Goal: Use online tool/utility: Utilize a website feature to perform a specific function

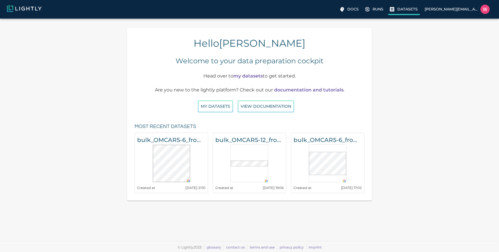
click at [404, 12] on p "Datasets" at bounding box center [407, 9] width 20 height 6
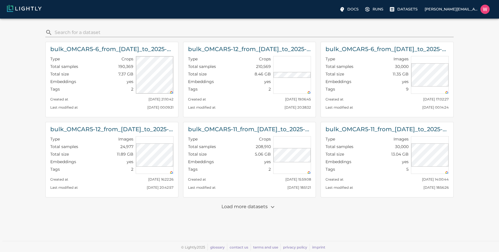
click at [252, 209] on p "Load more datasets" at bounding box center [249, 207] width 56 height 10
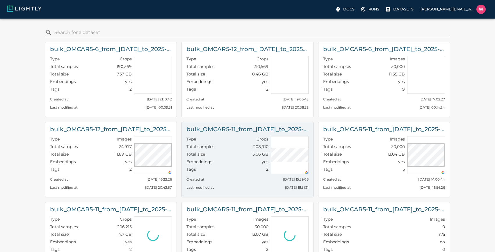
scroll to position [174, 0]
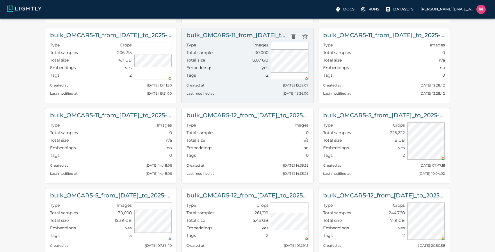
click at [240, 73] on div "Tags 2" at bounding box center [227, 76] width 82 height 8
click at [230, 70] on div "Embeddings yes" at bounding box center [227, 69] width 82 height 8
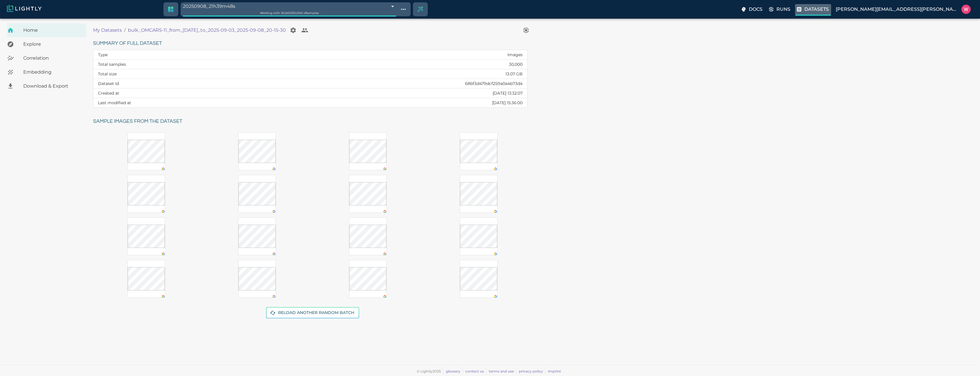
click at [499, 8] on p "Datasets" at bounding box center [816, 9] width 24 height 7
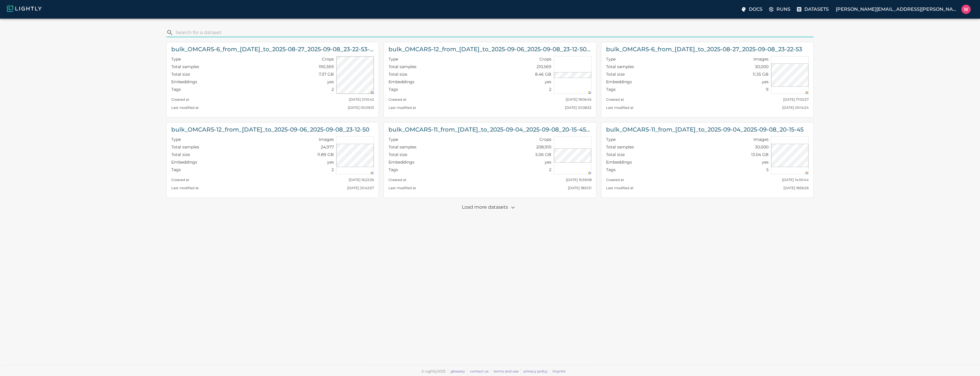
click at [477, 206] on p "Load more datasets" at bounding box center [490, 207] width 56 height 10
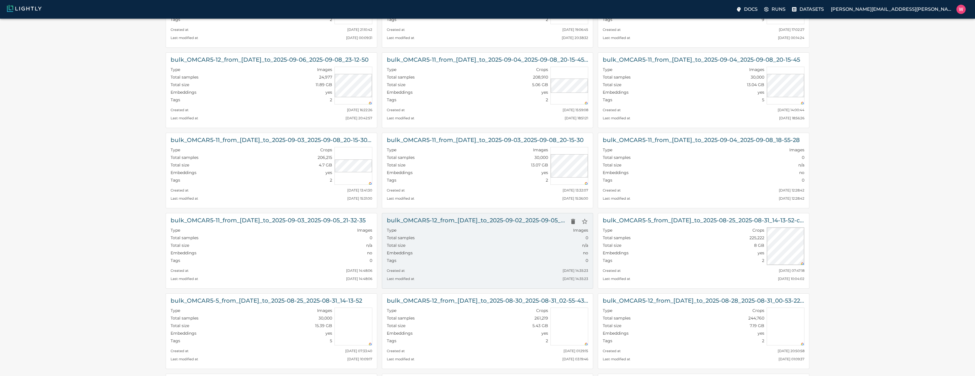
scroll to position [105, 0]
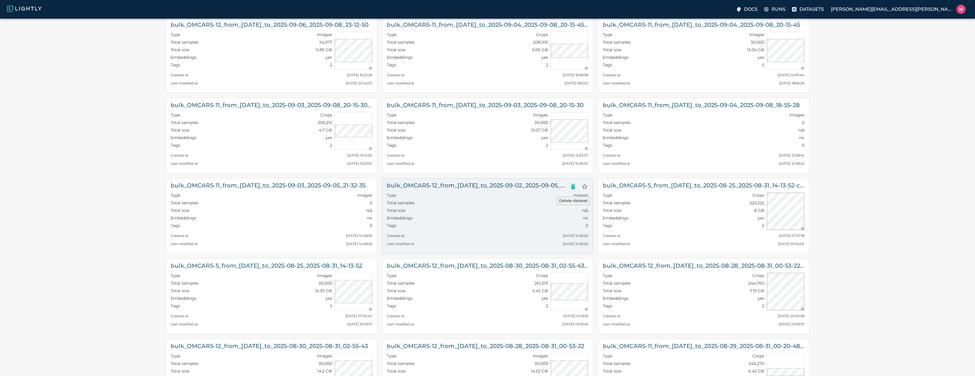
click at [499, 187] on icon "Delete dataset" at bounding box center [573, 186] width 7 height 7
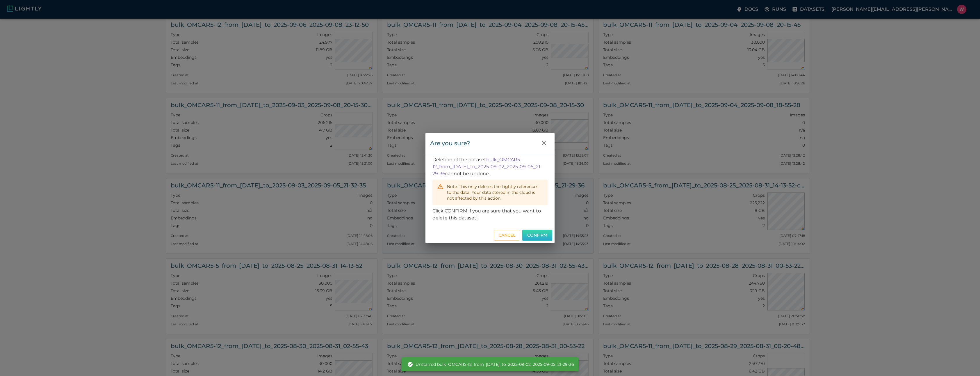
click at [499, 234] on button "Confirm" at bounding box center [537, 234] width 30 height 11
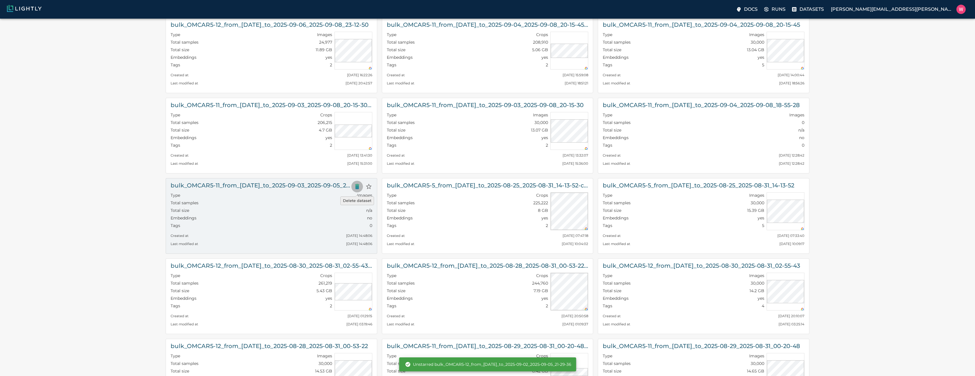
click at [352, 187] on button "Delete dataset" at bounding box center [357, 187] width 12 height 12
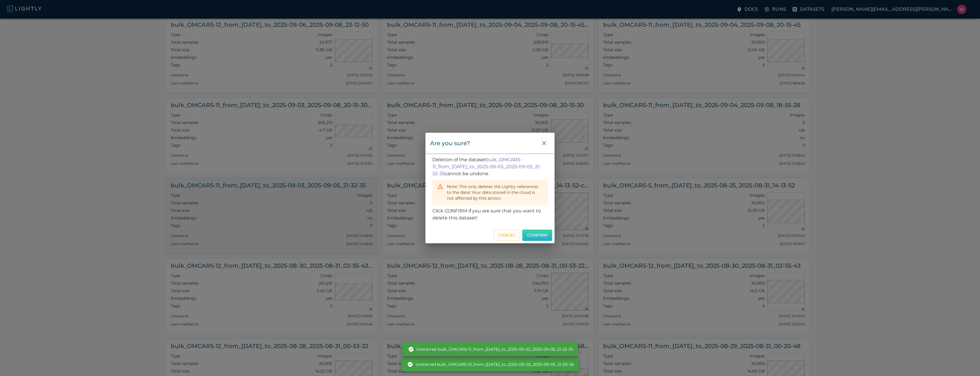
click at [499, 236] on button "Confirm" at bounding box center [537, 234] width 30 height 11
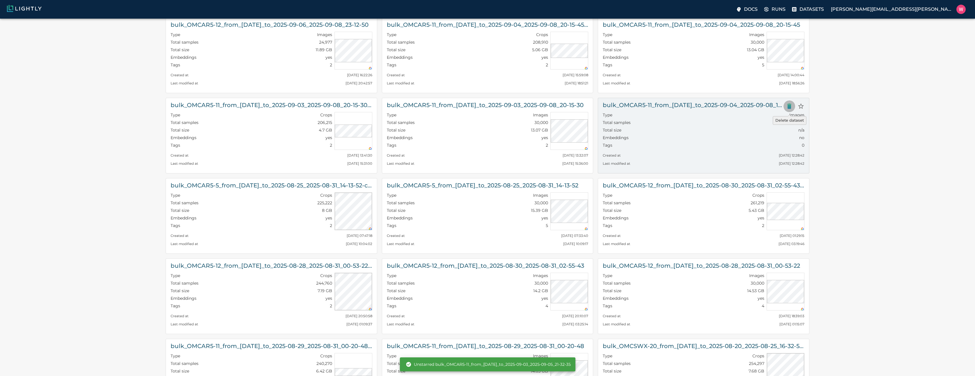
click at [499, 104] on icon "Delete dataset" at bounding box center [789, 106] width 7 height 7
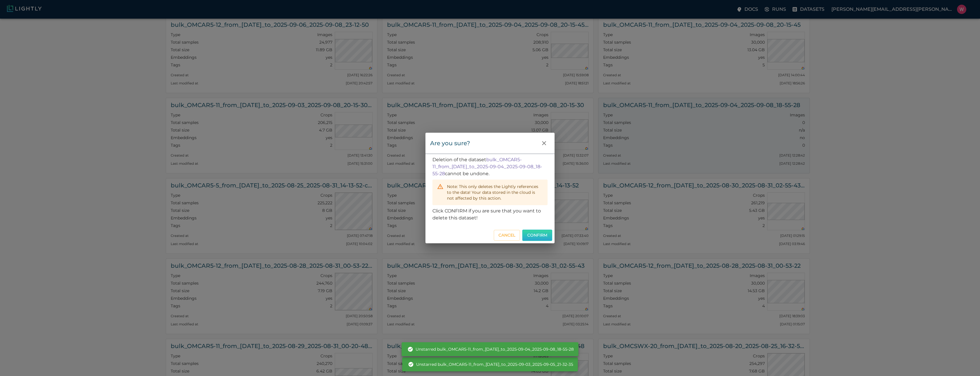
click at [499, 233] on button "Confirm" at bounding box center [537, 234] width 30 height 11
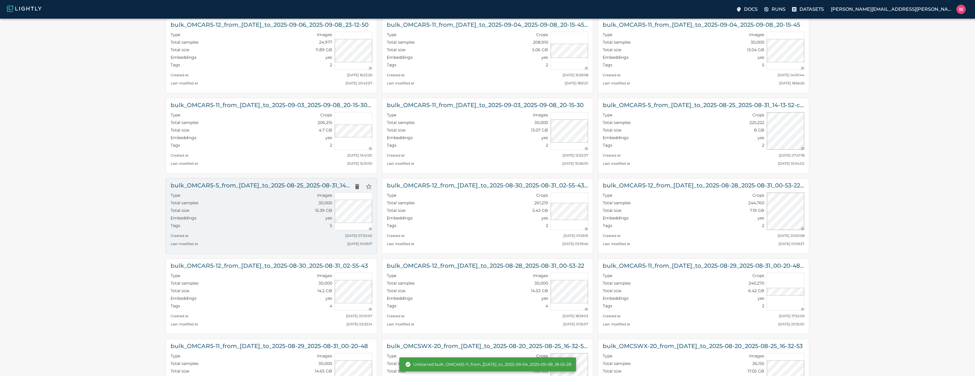
click at [268, 213] on div "Total size 15.39 GB" at bounding box center [252, 211] width 162 height 8
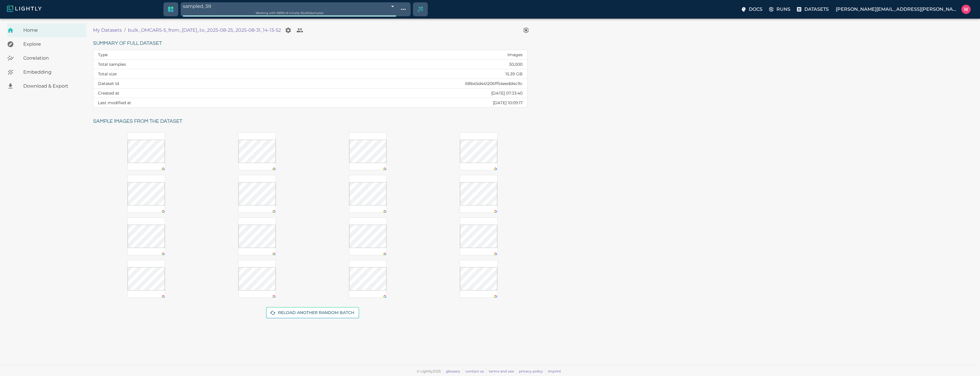
click at [57, 76] on div "Embedding" at bounding box center [46, 72] width 79 height 14
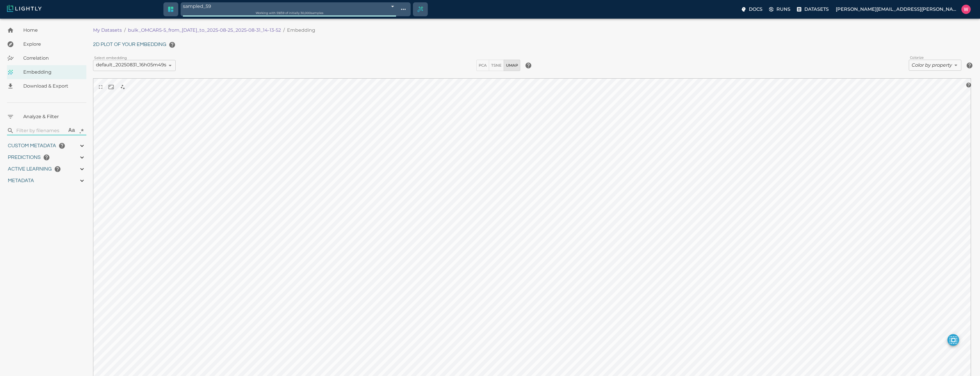
type input "1756108478.97553"
type input "1756154815.86153"
type input "0.999"
type input "0.998"
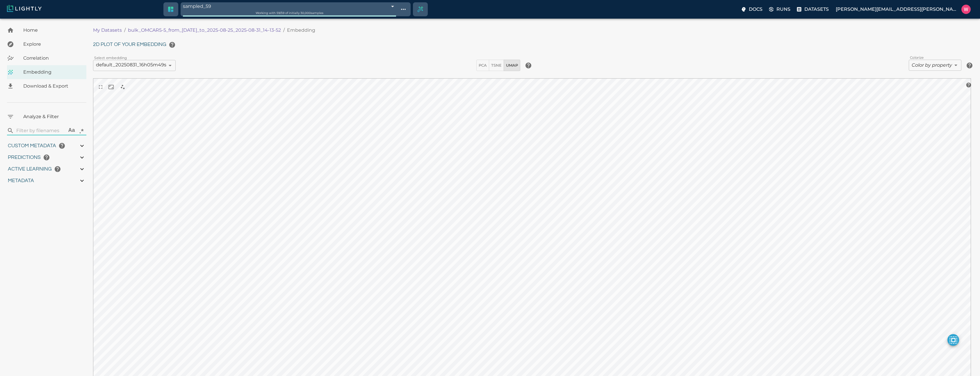
type input "0.998"
type input "0.800216197967529"
type input "2.81621619796753"
type input "1.669393658638"
type input "24.925393658638"
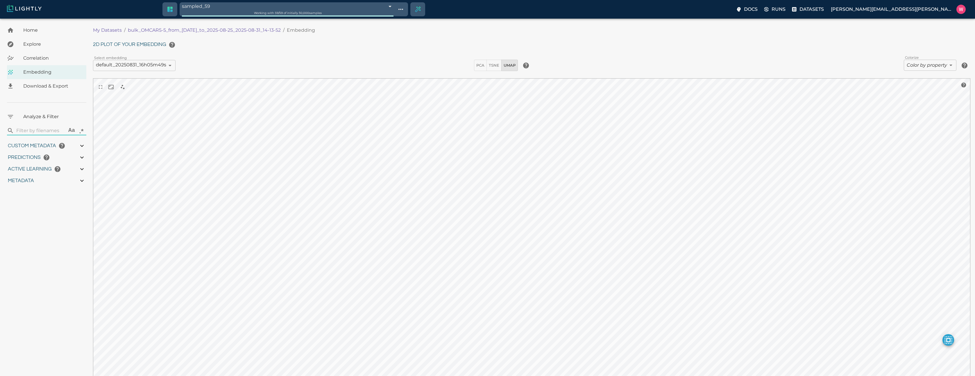
type input "1756108478.97553"
type input "1756154815.86153"
type input "0.999"
type input "0.998"
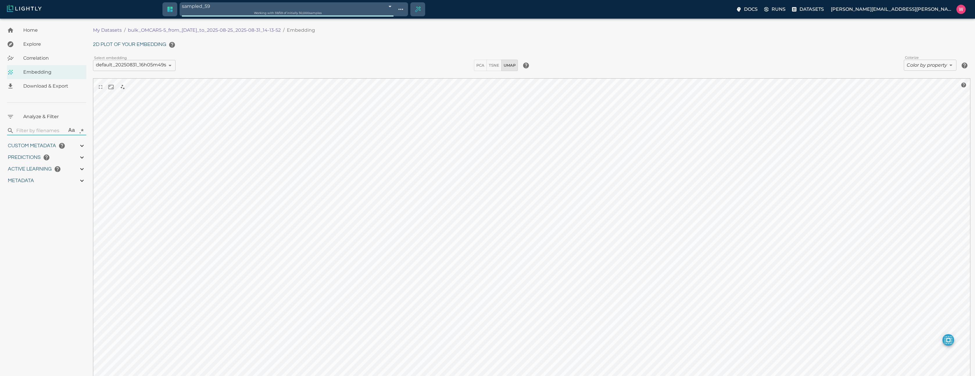
type input "0.998"
type input "0.800216197967529"
type input "2.81621619796753"
type input "1.669393658638"
type input "24.925393658638"
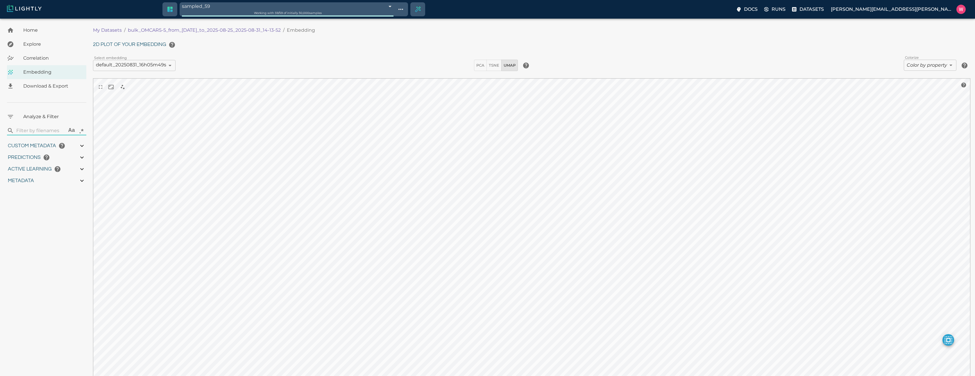
type input "9007199254740991"
type input "1756108478.97553"
type input "1756154815.86153"
type input "0.999"
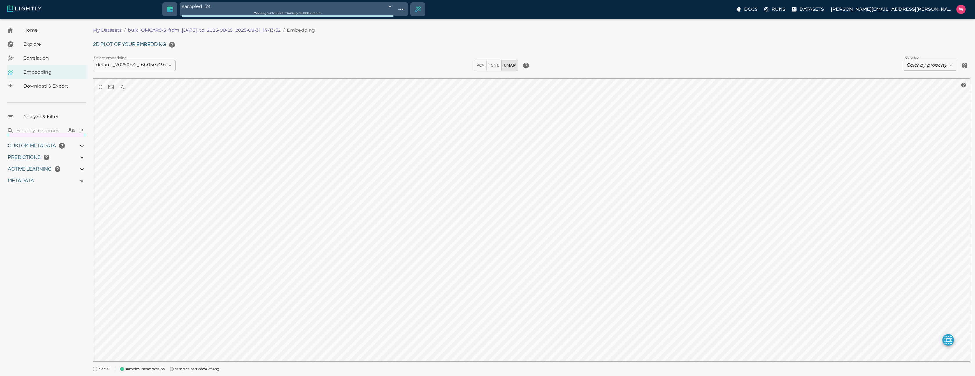
type input "0.999"
type input "0.998"
type input "0.800216197967529"
type input "2.81621619796753"
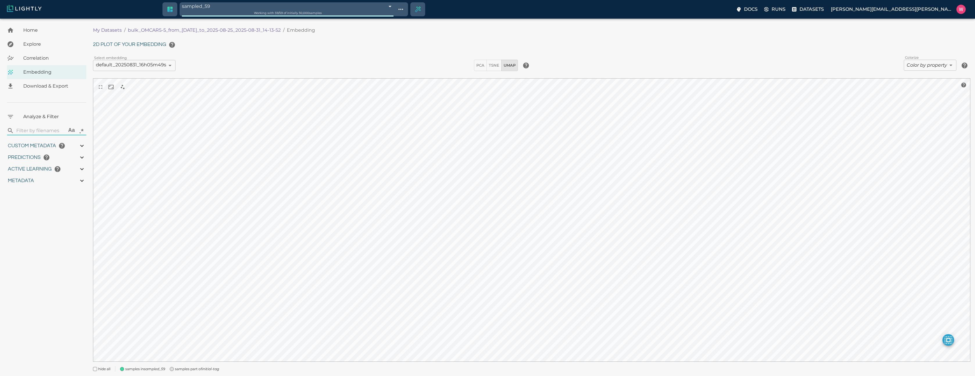
type input "1.669393658638"
type input "24.925393658638"
type input "9007199254740991"
type input "1756108478.97553"
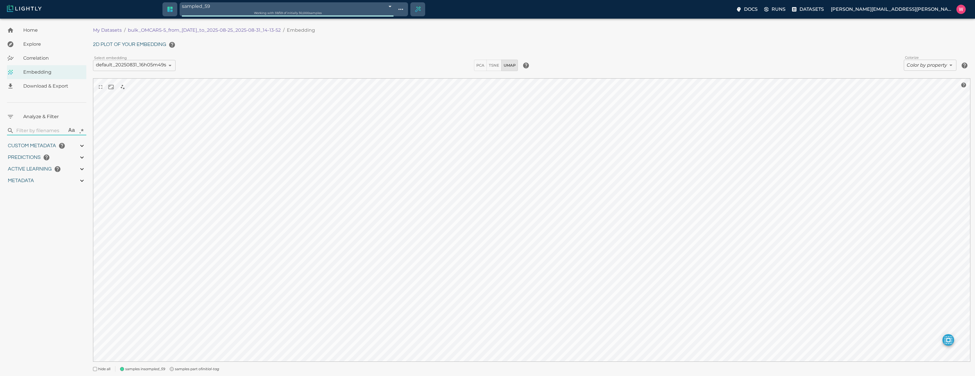
type input "1756154815.86153"
type input "0.999"
type input "0.998"
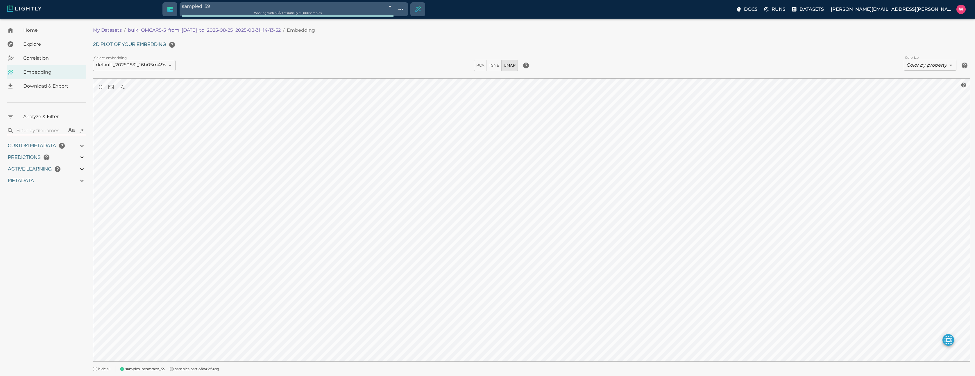
type input "0.800216197967529"
type input "2.81621619796753"
type input "1.669393658638"
type input "24.925393658638"
type input "1756108478.97553"
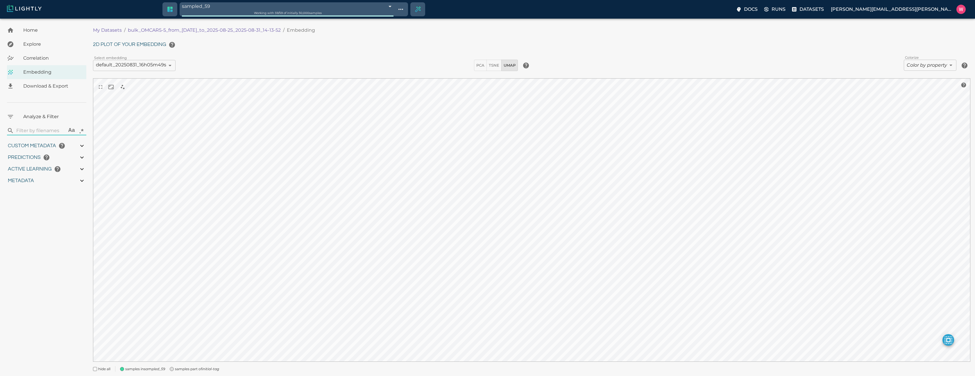
type input "1756154815.86153"
type input "0.999"
type input "0.998"
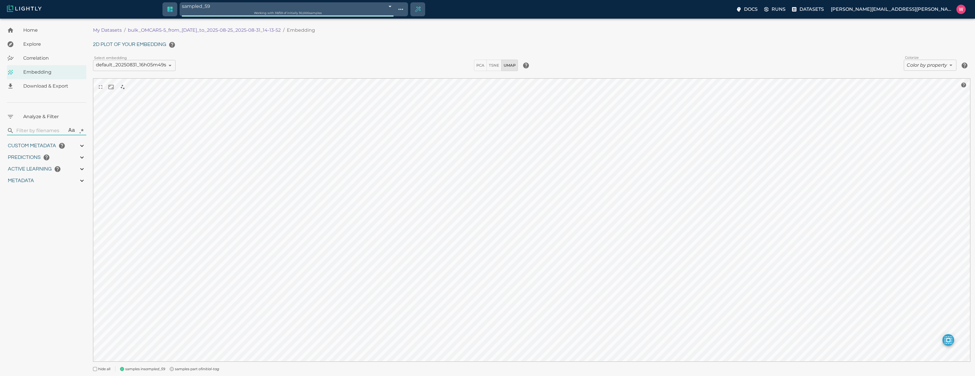
type input "0.800216197967529"
type input "2.81621619796753"
type input "1.669393658638"
type input "24.925393658638"
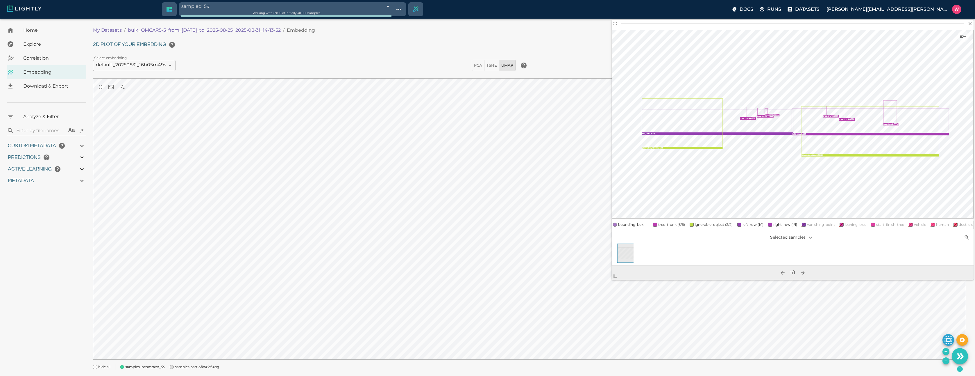
drag, startPoint x: 744, startPoint y: 192, endPoint x: 742, endPoint y: 194, distance: 3.1
click at [499, 252] on span at bounding box center [618, 274] width 12 height 12
click at [41, 61] on span "Correlation" at bounding box center [52, 58] width 58 height 7
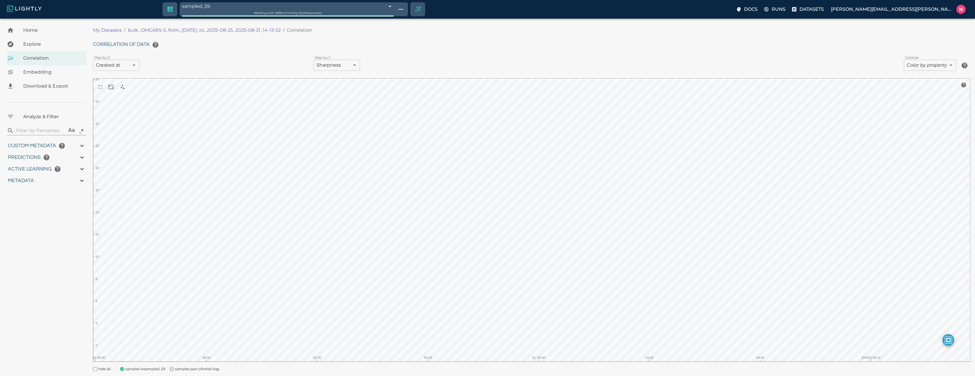
click at [120, 65] on body "sampled_59 68bf34519ddfbf27530b84fe Working with 59 / 59 of initially 30,000 sa…" at bounding box center [487, 206] width 975 height 374
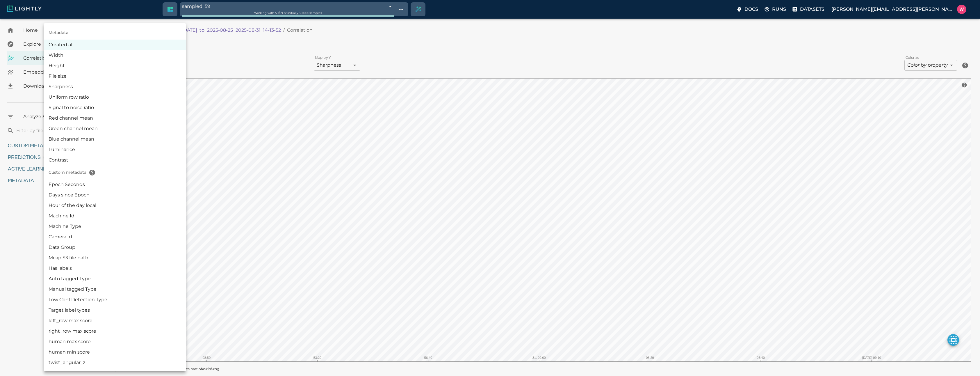
click at [108, 187] on li "Epoch Seconds" at bounding box center [115, 184] width 142 height 10
type input "userDefined|NUMERIC_FLOAT|Epoch Seconds"
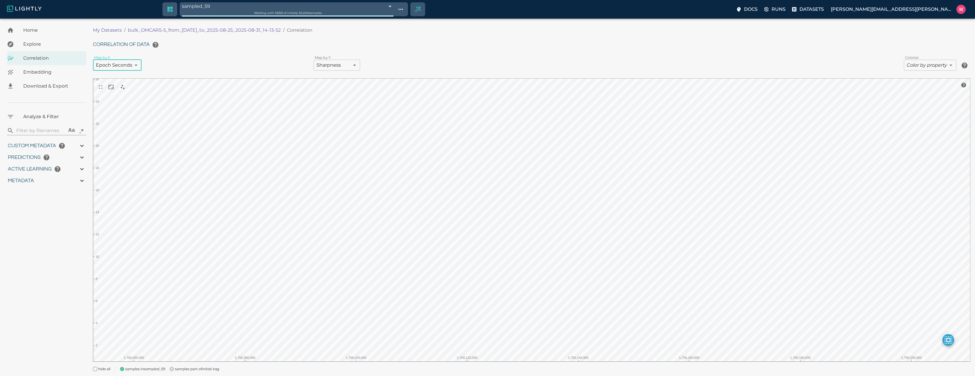
click at [343, 60] on body "sampled_59 68bf34519ddfbf27530b84fe Working with 59 / 59 of initially 30,000 sa…" at bounding box center [487, 206] width 975 height 374
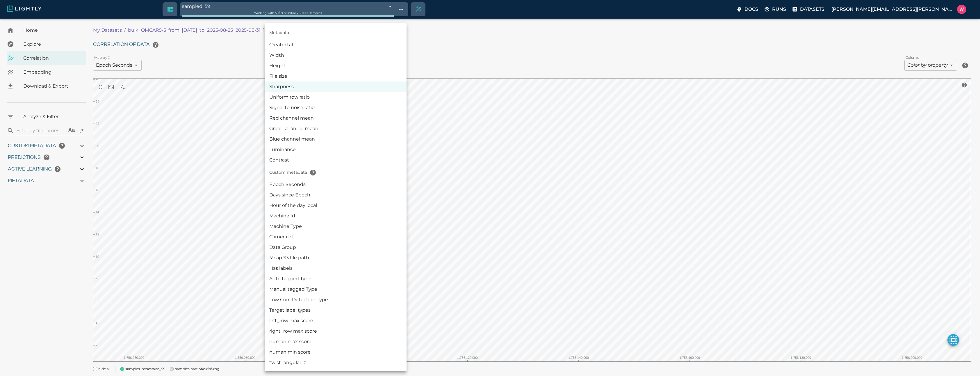
click at [296, 183] on li "Epoch Seconds" at bounding box center [336, 184] width 142 height 10
type input "userDefined|NUMERIC_FLOAT|Epoch Seconds"
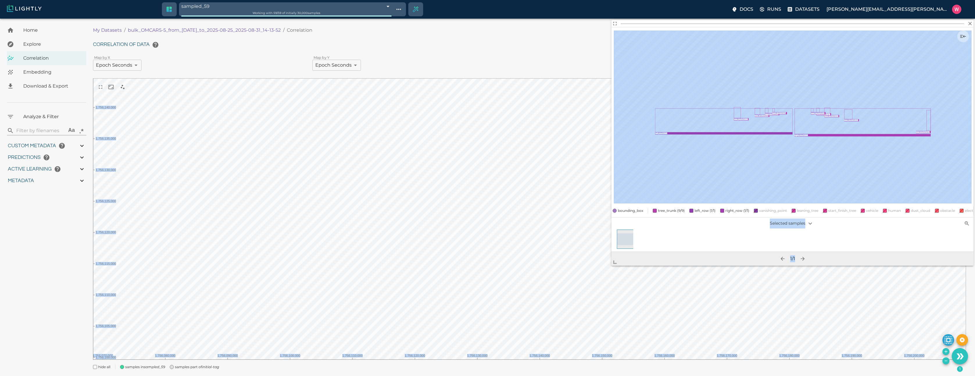
click at [499, 252] on body "sampled_59 68bf34519ddfbf27530b84fe Working with 59 / 59 of initially 30,000 sa…" at bounding box center [487, 204] width 975 height 371
